Goal: Communication & Community: Answer question/provide support

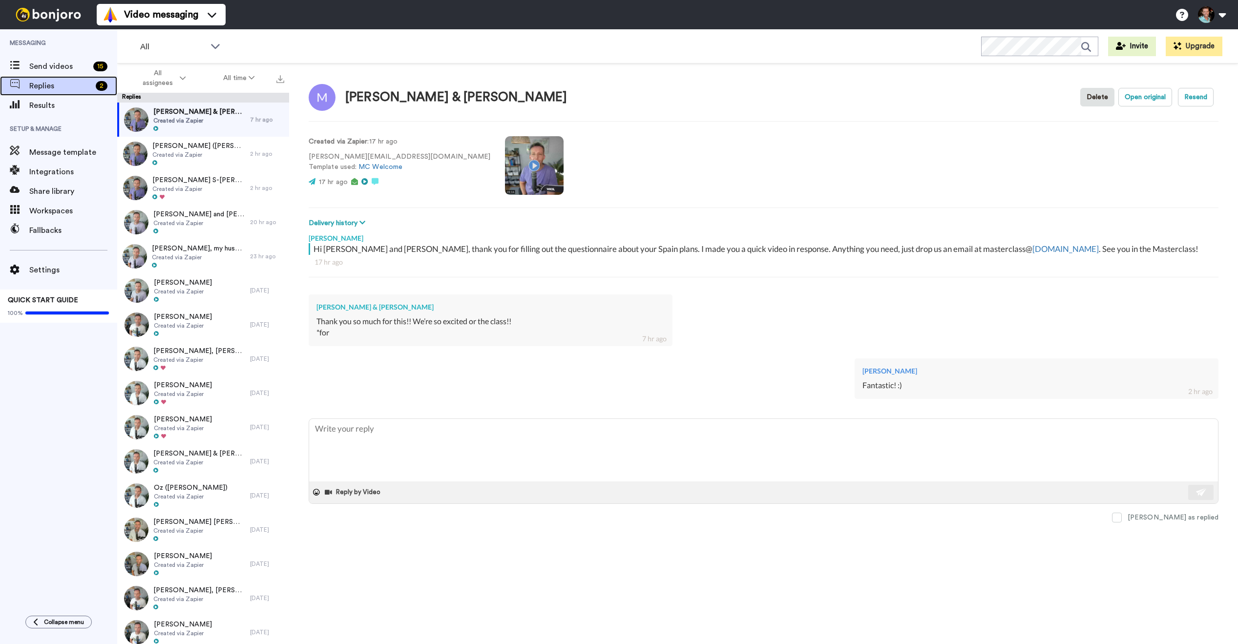
click at [67, 86] on span "Replies" at bounding box center [60, 86] width 63 height 12
click at [182, 106] on div "[PERSON_NAME] & [PERSON_NAME] Created via Zapier" at bounding box center [183, 120] width 133 height 34
type textarea "x"
click at [81, 72] on div "Send videos 15" at bounding box center [58, 67] width 117 height 20
